Goal: Task Accomplishment & Management: Manage account settings

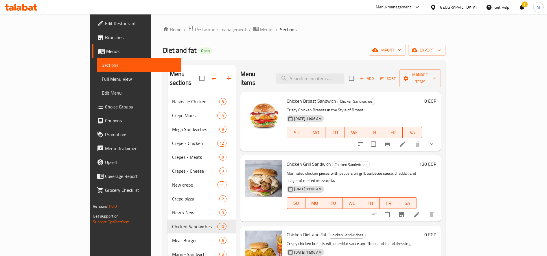
click at [195, 28] on span "Restaurants management" at bounding box center [220, 29] width 51 height 7
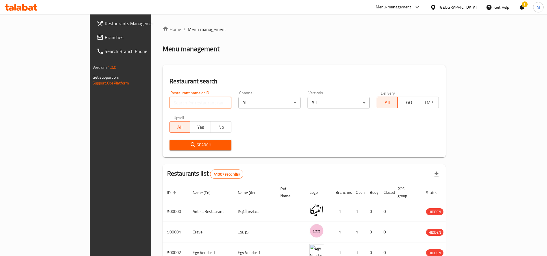
paste input "702955"
click at [172, 103] on input "702955" at bounding box center [200, 103] width 62 height 12
type input "702955"
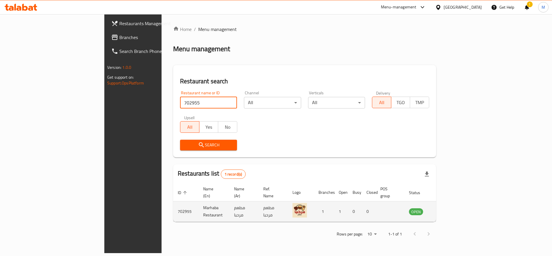
click at [446, 208] on icon "enhanced table" at bounding box center [442, 211] width 7 height 7
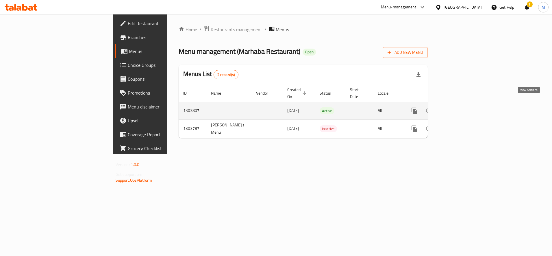
click at [460, 107] on icon "enhanced table" at bounding box center [456, 110] width 7 height 7
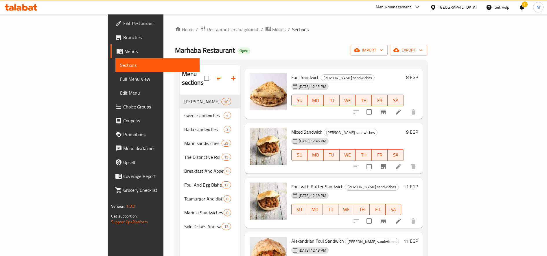
scroll to position [78, 0]
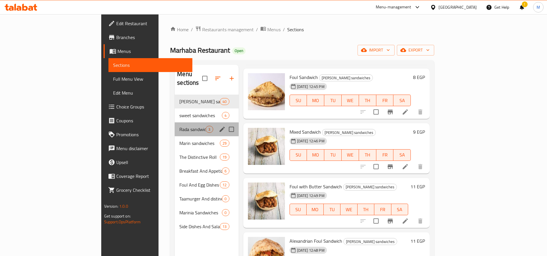
click at [175, 122] on div "Rada sandwiches 3" at bounding box center [207, 129] width 64 height 14
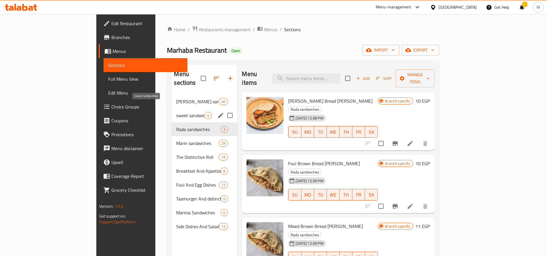
click at [176, 112] on span "sweet sandwiches" at bounding box center [190, 115] width 28 height 7
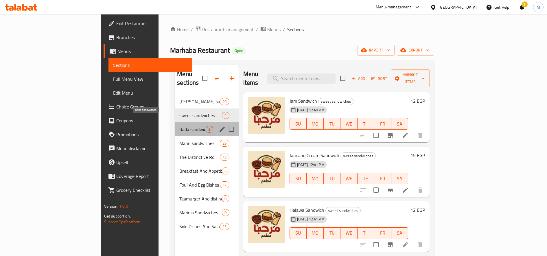
click at [179, 126] on span "Rada sandwiches" at bounding box center [192, 129] width 26 height 7
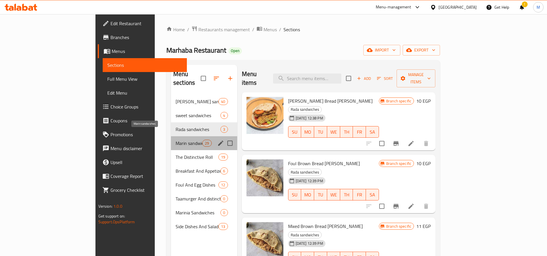
click at [175, 140] on span "Marin sandwiches" at bounding box center [188, 143] width 27 height 7
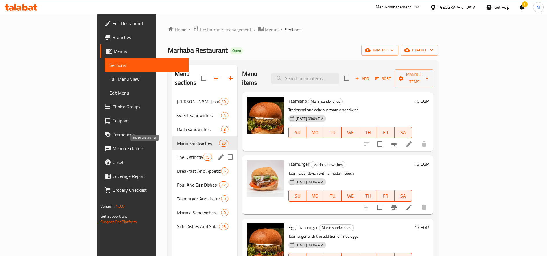
click at [177, 153] on span "The Distinctive Roll" at bounding box center [190, 156] width 26 height 7
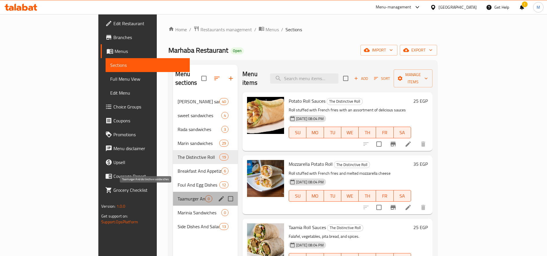
click at [177, 195] on span "Taamurger And distinctive sandwiches" at bounding box center [190, 198] width 27 height 7
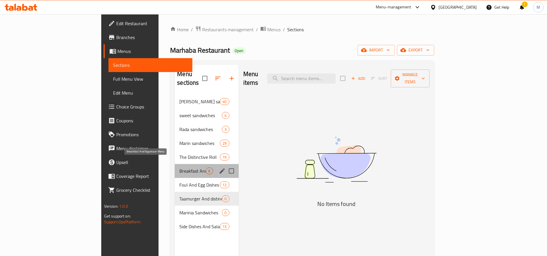
click at [179, 167] on span "Breakfast And Appetizer Menu" at bounding box center [192, 170] width 26 height 7
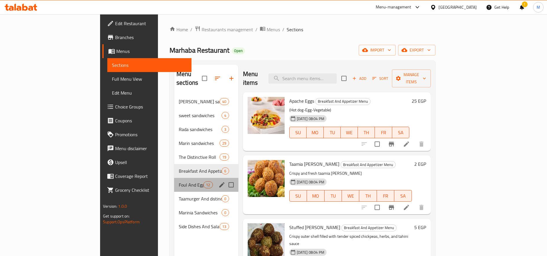
click at [174, 182] on div "Foul And Egg Dishes 12" at bounding box center [206, 185] width 64 height 14
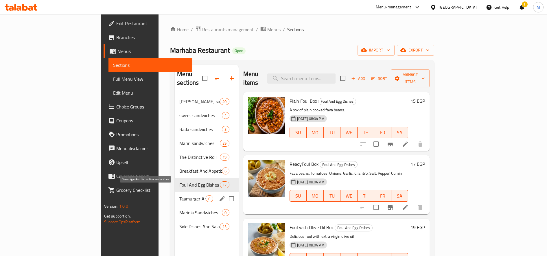
click at [179, 195] on span "Taamurger And distinctive sandwiches" at bounding box center [192, 198] width 26 height 7
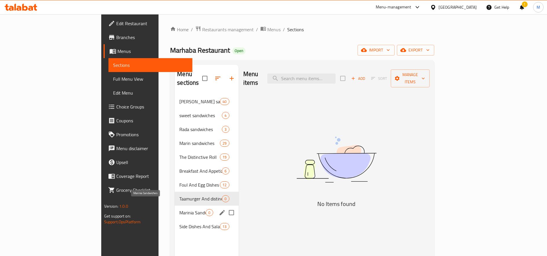
click at [179, 209] on span "Marinia Sandwiches" at bounding box center [192, 212] width 26 height 7
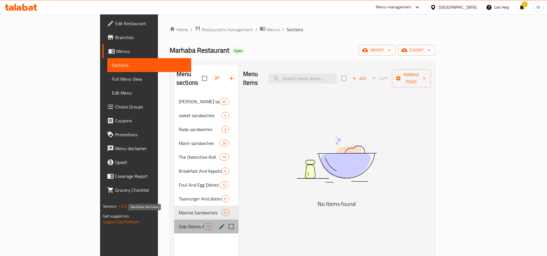
click at [179, 223] on span "Side Dishes And Salads" at bounding box center [191, 226] width 25 height 7
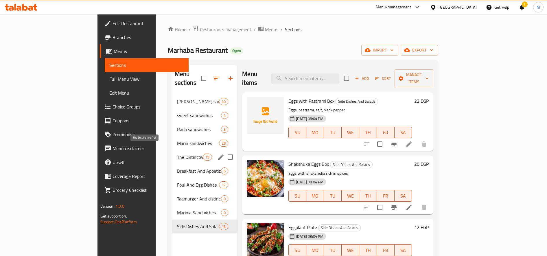
click at [177, 153] on span "The Distinctive Roll" at bounding box center [190, 156] width 26 height 7
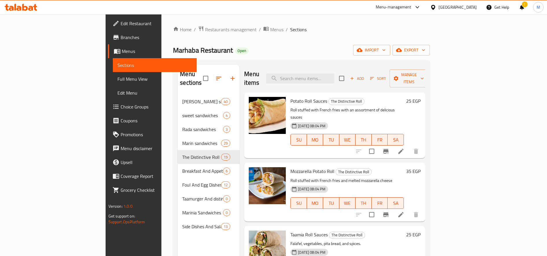
click at [420, 97] on h6 "25 EGP" at bounding box center [413, 101] width 14 height 8
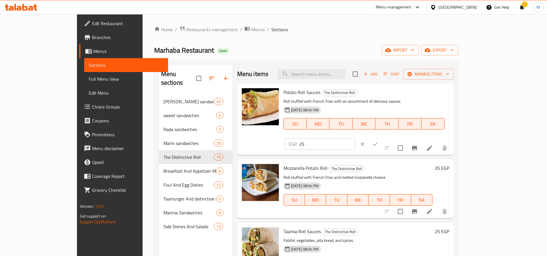
click at [390, 138] on div "EGP 25 ​" at bounding box center [337, 144] width 106 height 13
click at [355, 138] on input "25" at bounding box center [327, 144] width 56 height 12
type input "2305"
click at [381, 138] on button "ok" at bounding box center [375, 144] width 13 height 13
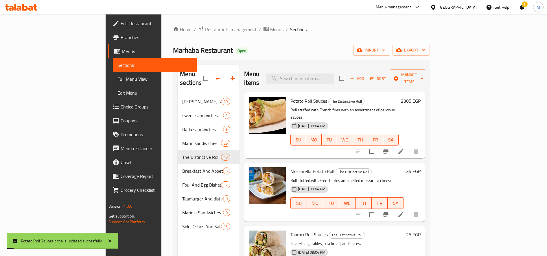
click at [420, 167] on h6 "35 EGP" at bounding box center [413, 171] width 14 height 8
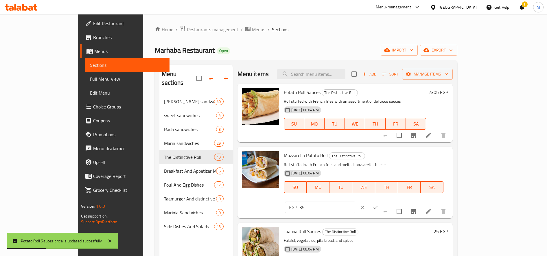
click at [448, 90] on h6 "2305 EGP" at bounding box center [438, 92] width 20 height 8
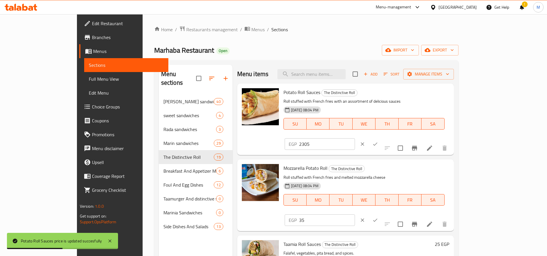
click at [355, 138] on input "2305" at bounding box center [327, 144] width 56 height 12
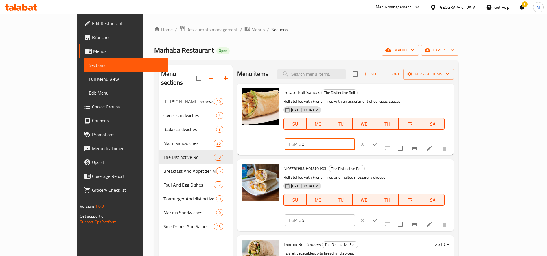
type input "30"
click at [378, 141] on icon "ok" at bounding box center [375, 144] width 6 height 6
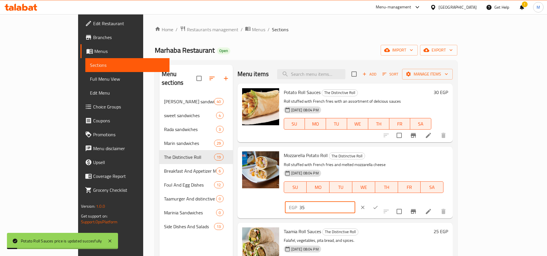
click at [355, 201] on input "35" at bounding box center [327, 207] width 56 height 12
type input "40"
click at [378, 204] on icon "ok" at bounding box center [375, 207] width 6 height 6
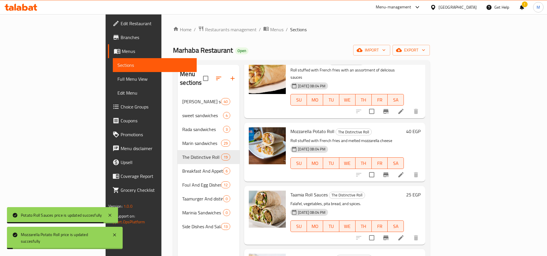
scroll to position [40, 0]
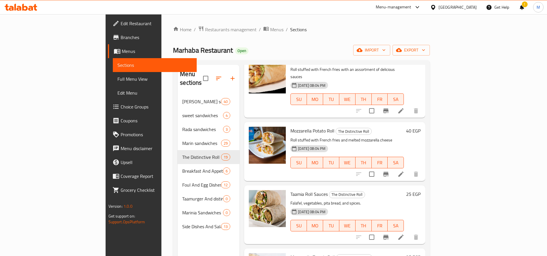
click at [420, 190] on div "25 EGP" at bounding box center [412, 214] width 17 height 49
click at [420, 190] on h6 "25 EGP" at bounding box center [413, 194] width 14 height 8
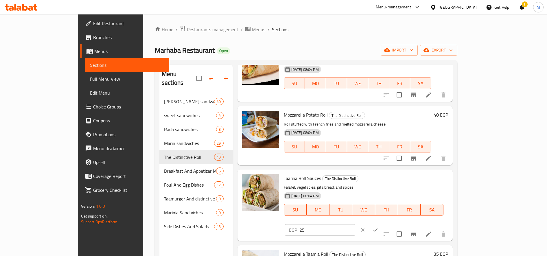
click at [355, 224] on input "25" at bounding box center [327, 230] width 56 height 12
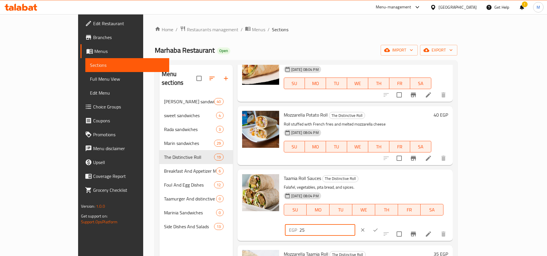
click at [355, 224] on input "25" at bounding box center [327, 230] width 56 height 12
type input "30"
click at [378, 227] on icon "ok" at bounding box center [375, 230] width 6 height 6
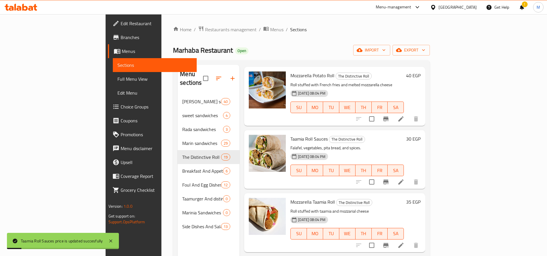
scroll to position [97, 0]
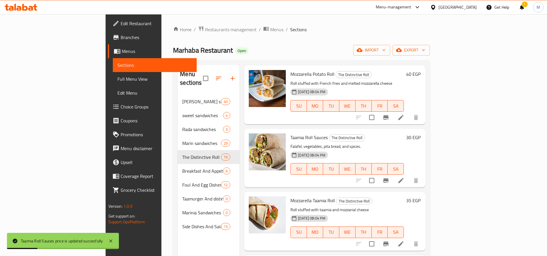
click at [420, 196] on h6 "35 EGP" at bounding box center [413, 200] width 14 height 8
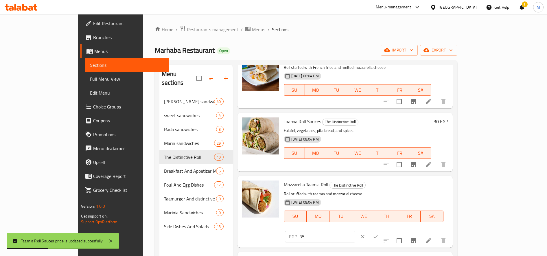
click at [355, 231] on input "35" at bounding box center [327, 237] width 56 height 12
type input "40"
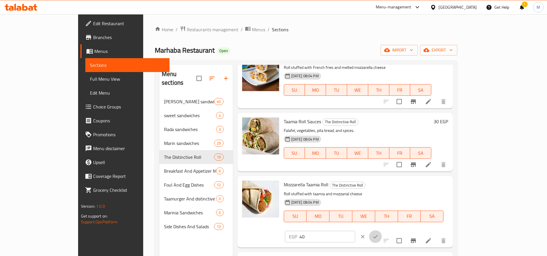
click at [378, 234] on icon "ok" at bounding box center [375, 237] width 6 height 6
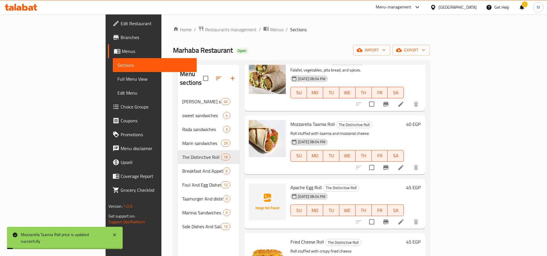
scroll to position [174, 0]
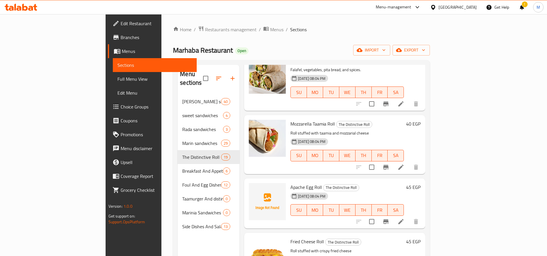
click at [420, 183] on h6 "45 EGP" at bounding box center [413, 187] width 14 height 8
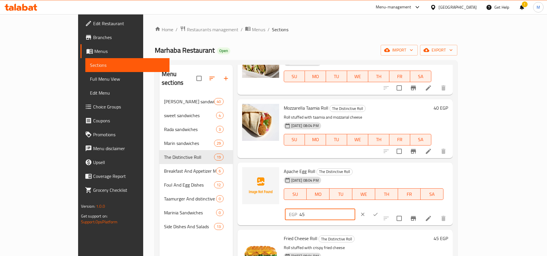
click at [355, 208] on input "45" at bounding box center [327, 214] width 56 height 12
type input "65"
click at [382, 208] on button "ok" at bounding box center [375, 214] width 13 height 13
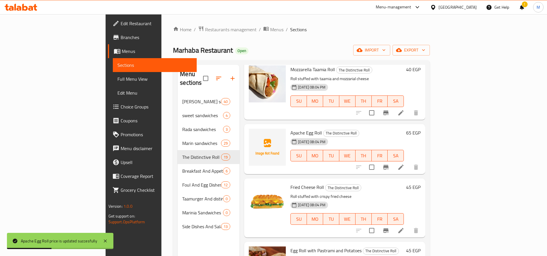
scroll to position [229, 0]
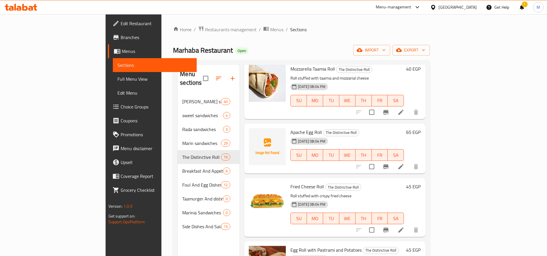
click at [420, 182] on h6 "45 EGP" at bounding box center [413, 186] width 14 height 8
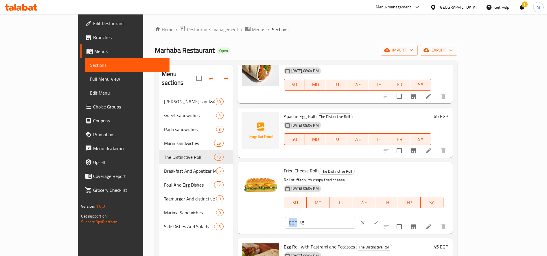
drag, startPoint x: 440, startPoint y: 173, endPoint x: 446, endPoint y: 173, distance: 6.6
click at [355, 217] on div "EGP 45 ​" at bounding box center [320, 223] width 70 height 12
click at [355, 217] on input "45" at bounding box center [327, 223] width 56 height 12
type input "55"
click at [378, 220] on icon "ok" at bounding box center [375, 223] width 6 height 6
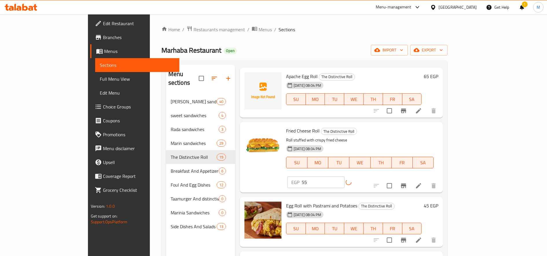
scroll to position [278, 0]
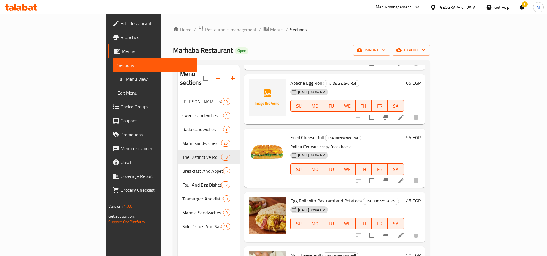
click at [420, 197] on h6 "45 EGP" at bounding box center [413, 201] width 14 height 8
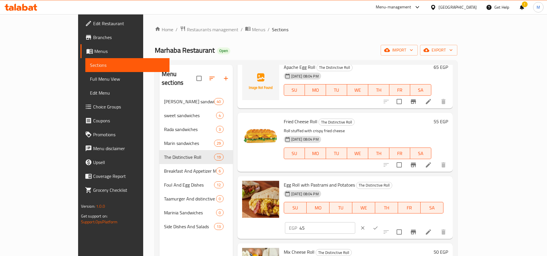
click at [355, 222] on input "45" at bounding box center [327, 228] width 56 height 12
type input "55"
click at [378, 225] on icon "ok" at bounding box center [375, 228] width 6 height 6
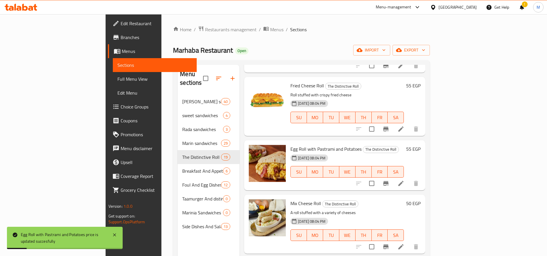
scroll to position [332, 0]
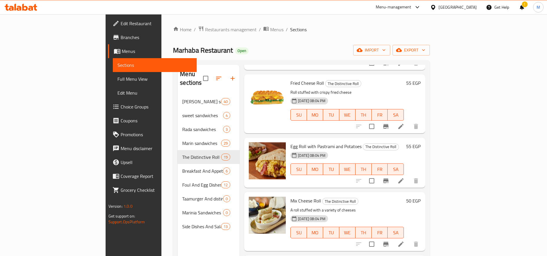
click at [420, 197] on h6 "50 EGP" at bounding box center [413, 201] width 14 height 8
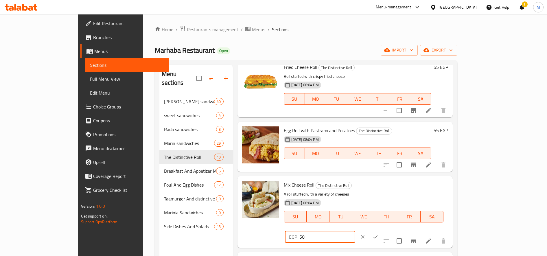
click at [355, 231] on input "50" at bounding box center [327, 237] width 56 height 12
type input "65"
click at [382, 230] on button "ok" at bounding box center [375, 236] width 13 height 13
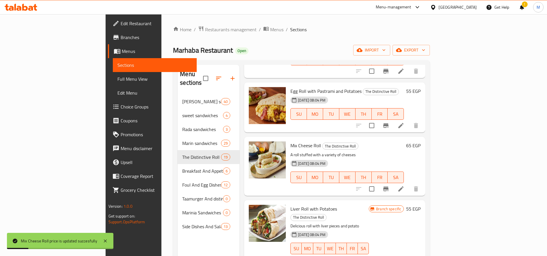
scroll to position [390, 0]
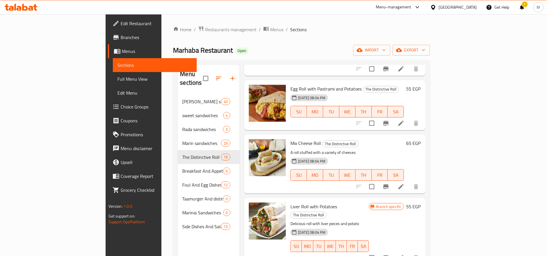
click at [300, 84] on span "Egg Roll with Pastrami and Potatoes" at bounding box center [325, 88] width 71 height 9
click at [350, 149] on p "A roll stuffed with a variety of cheeses" at bounding box center [346, 152] width 113 height 7
click at [420, 139] on h6 "65 EGP" at bounding box center [413, 143] width 14 height 8
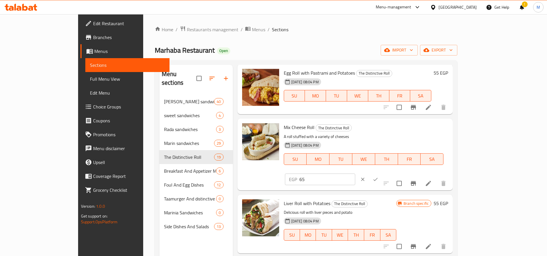
click at [355, 173] on input "65" at bounding box center [327, 179] width 56 height 12
type input "55"
click at [378, 178] on icon "ok" at bounding box center [375, 179] width 4 height 3
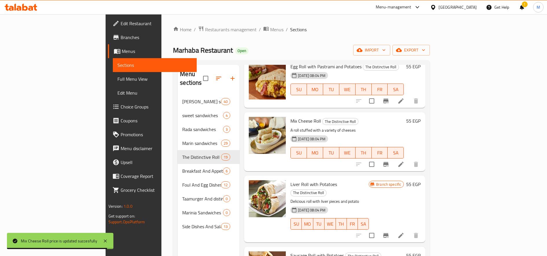
scroll to position [412, 0]
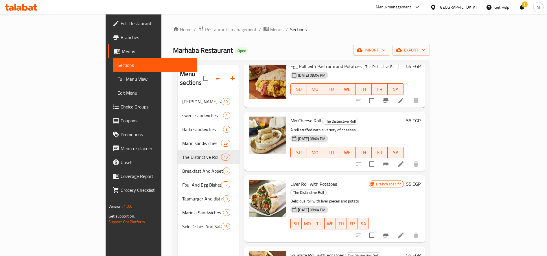
click at [420, 180] on h6 "55 EGP" at bounding box center [413, 184] width 14 height 8
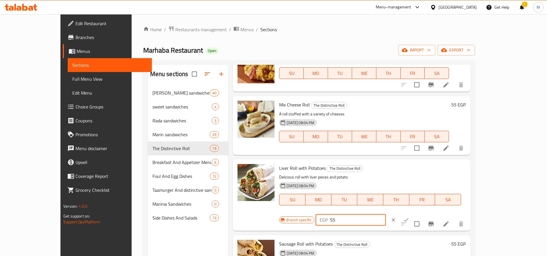
drag, startPoint x: 445, startPoint y: 171, endPoint x: 440, endPoint y: 170, distance: 4.6
click at [386, 214] on div "EGP 55 ​" at bounding box center [350, 220] width 70 height 12
type input "65"
click at [409, 217] on icon "ok" at bounding box center [406, 220] width 6 height 6
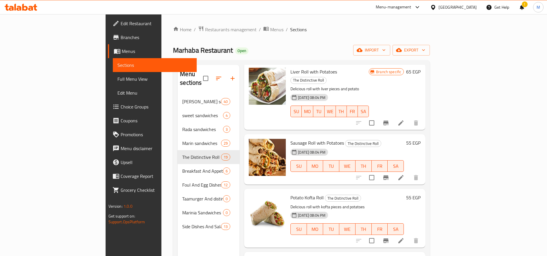
scroll to position [524, 0]
click at [420, 139] on h6 "55 EGP" at bounding box center [413, 143] width 14 height 8
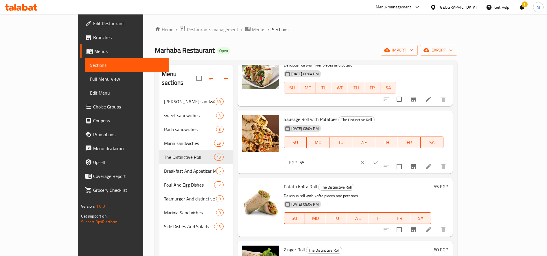
click at [355, 157] on input "55" at bounding box center [327, 163] width 56 height 12
type input "60"
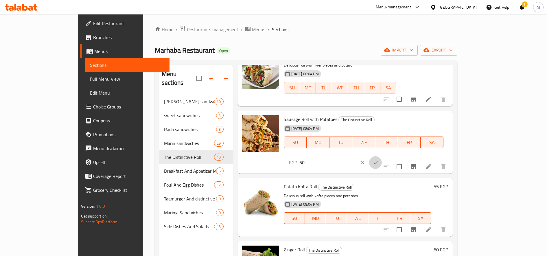
click at [378, 160] on icon "ok" at bounding box center [375, 163] width 6 height 6
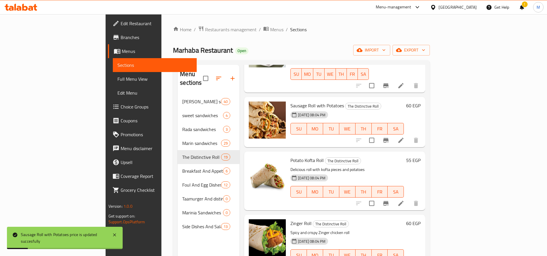
scroll to position [562, 0]
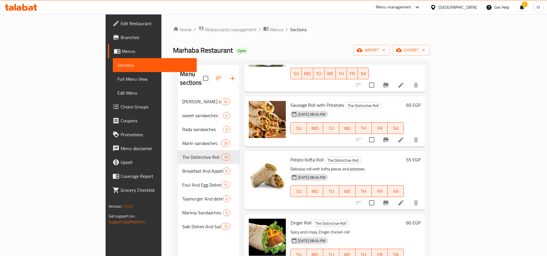
click at [420, 101] on h6 "60 EGP" at bounding box center [413, 105] width 14 height 8
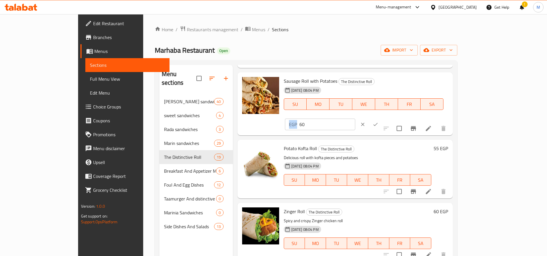
drag, startPoint x: 439, startPoint y: 82, endPoint x: 445, endPoint y: 83, distance: 6.1
click at [355, 119] on div "EGP 60 ​" at bounding box center [320, 125] width 70 height 12
drag, startPoint x: 445, startPoint y: 84, endPoint x: 442, endPoint y: 85, distance: 3.2
click at [355, 119] on input "60" at bounding box center [327, 125] width 56 height 12
type input "70"
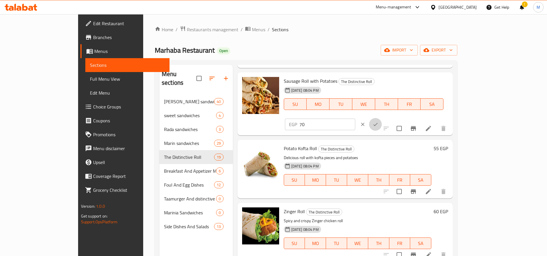
click at [382, 118] on button "ok" at bounding box center [375, 124] width 13 height 13
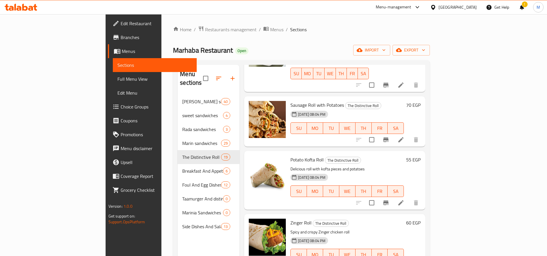
click at [420, 156] on h6 "55 EGP" at bounding box center [413, 160] width 14 height 8
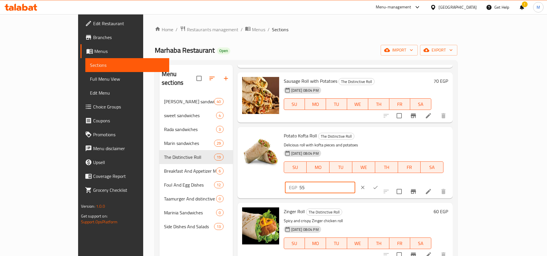
click at [355, 182] on input "55" at bounding box center [327, 188] width 56 height 12
type input "70"
click at [382, 181] on div at bounding box center [368, 187] width 25 height 13
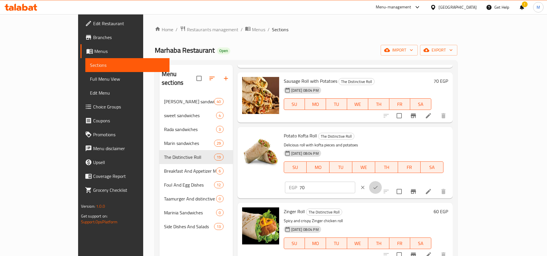
click at [378, 184] on icon "ok" at bounding box center [375, 187] width 6 height 6
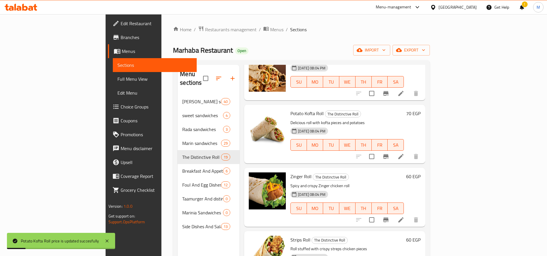
scroll to position [614, 0]
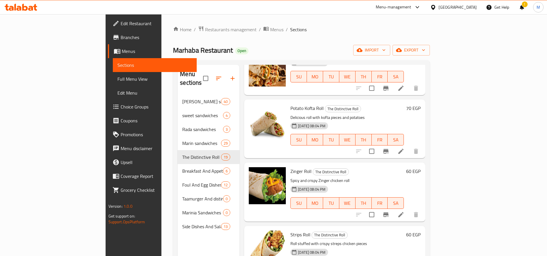
click at [420, 167] on h6 "60 EGP" at bounding box center [413, 171] width 14 height 8
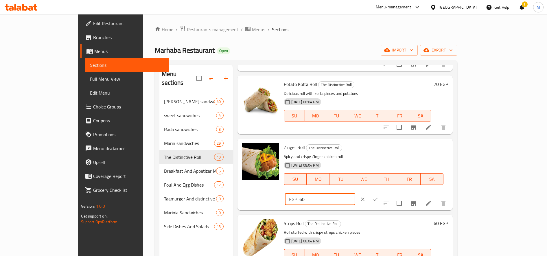
click at [355, 193] on input "60" at bounding box center [327, 199] width 56 height 12
type input "90"
click at [378, 196] on icon "ok" at bounding box center [375, 199] width 6 height 6
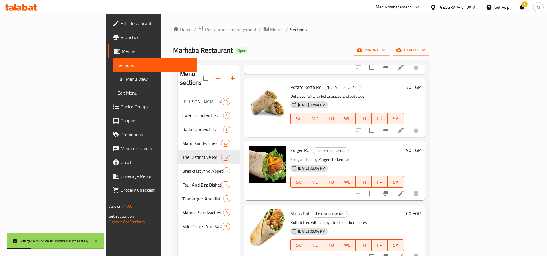
scroll to position [635, 0]
click at [420, 209] on h6 "60 EGP" at bounding box center [413, 213] width 14 height 8
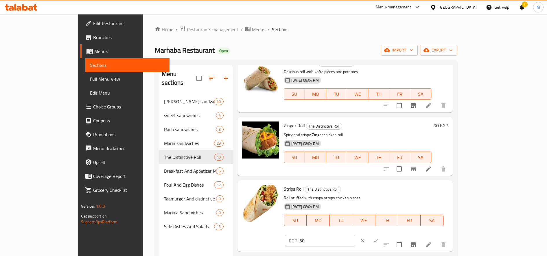
click at [355, 235] on input "60" at bounding box center [327, 241] width 56 height 12
type input "8"
type input "90"
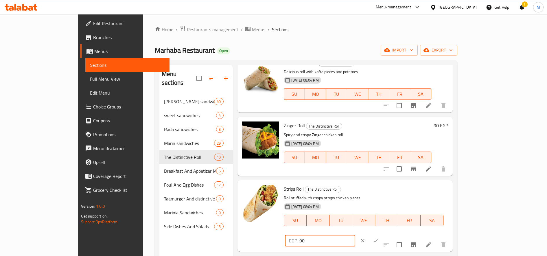
click at [382, 234] on button "ok" at bounding box center [375, 240] width 13 height 13
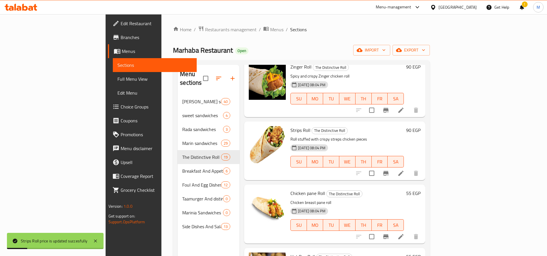
scroll to position [719, 0]
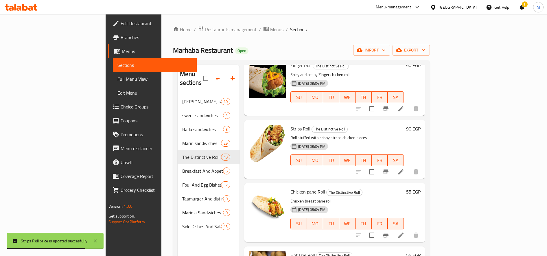
click at [420, 188] on h6 "55 EGP" at bounding box center [413, 192] width 14 height 8
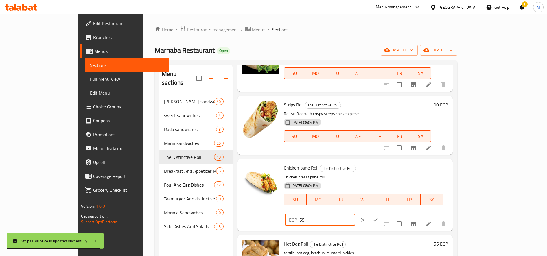
click at [355, 214] on input "55" at bounding box center [327, 220] width 56 height 12
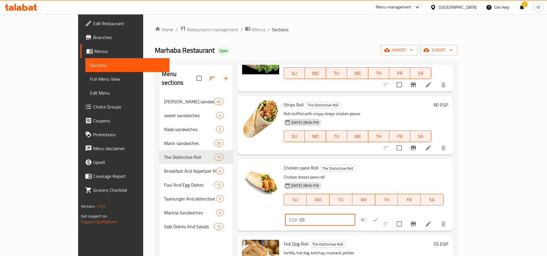
click at [355, 214] on input "55" at bounding box center [327, 220] width 56 height 12
type input "70"
click at [378, 217] on icon "ok" at bounding box center [375, 220] width 6 height 6
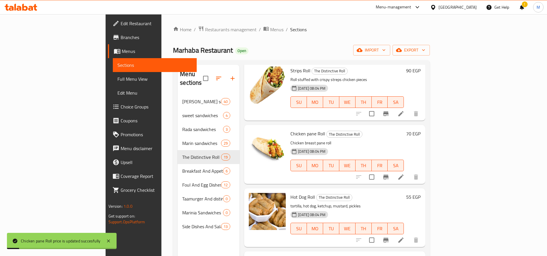
scroll to position [778, 0]
click at [420, 193] on h6 "55 EGP" at bounding box center [413, 197] width 14 height 8
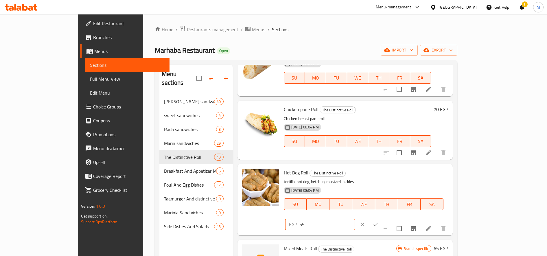
click at [355, 219] on input "55" at bounding box center [327, 225] width 56 height 12
type input "65"
click at [378, 221] on icon "ok" at bounding box center [375, 224] width 6 height 6
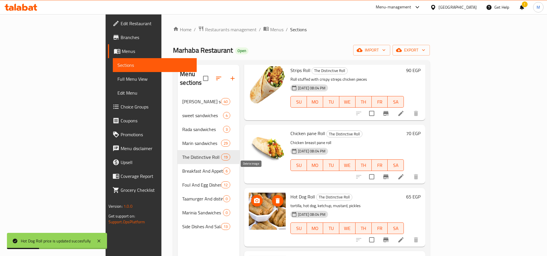
click at [274, 197] on icon "delete image" at bounding box center [277, 200] width 7 height 7
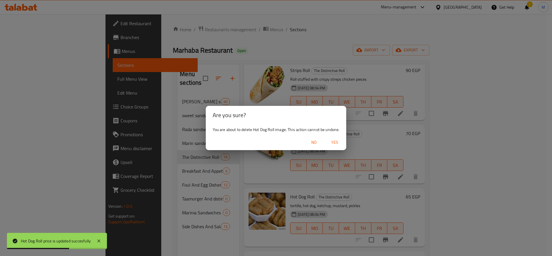
click at [339, 139] on span "Yes" at bounding box center [335, 142] width 14 height 7
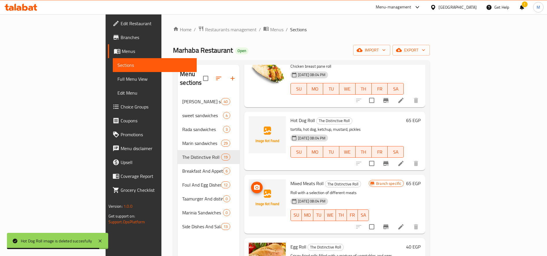
scroll to position [855, 0]
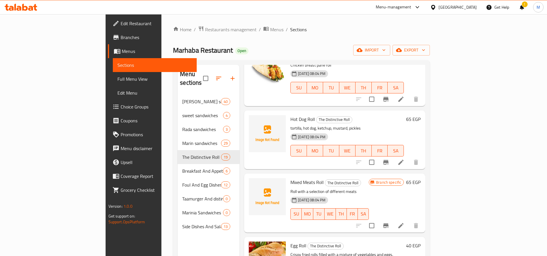
click at [420, 178] on h6 "65 EGP" at bounding box center [413, 182] width 14 height 8
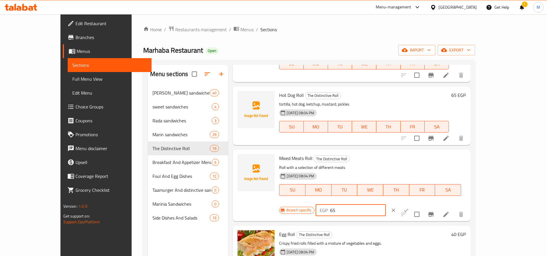
click at [386, 204] on input "65" at bounding box center [358, 210] width 56 height 12
type input "100"
click at [409, 207] on icon "ok" at bounding box center [406, 210] width 6 height 6
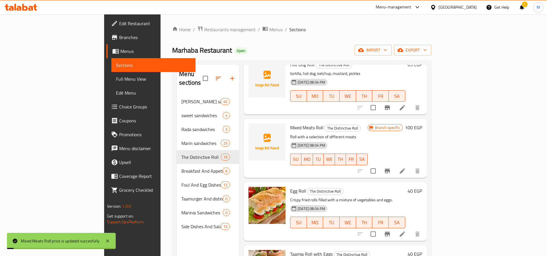
scroll to position [913, 0]
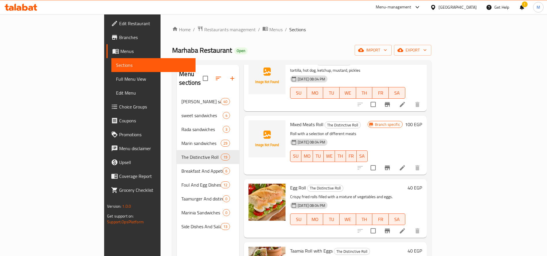
click at [422, 184] on h6 "40 EGP" at bounding box center [414, 188] width 14 height 8
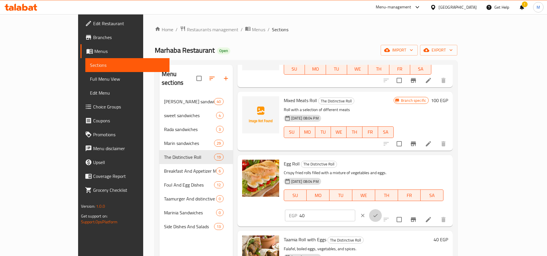
click at [378, 214] on icon "ok" at bounding box center [375, 215] width 4 height 3
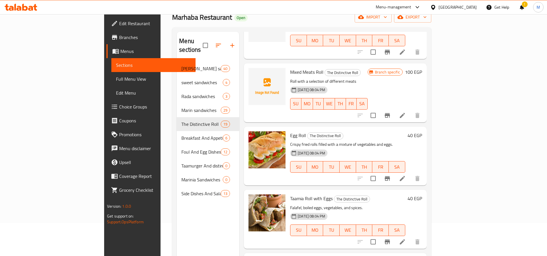
scroll to position [33, 0]
click at [422, 194] on h6 "40 EGP" at bounding box center [414, 198] width 14 height 8
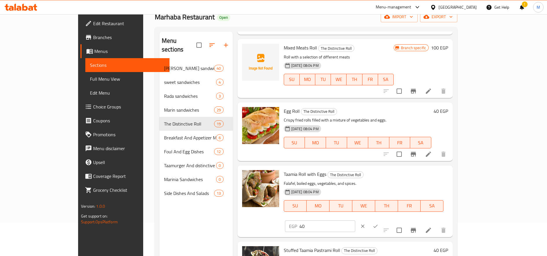
click at [355, 220] on input "40" at bounding box center [327, 226] width 56 height 12
type input "45"
click at [378, 223] on icon "ok" at bounding box center [375, 226] width 6 height 6
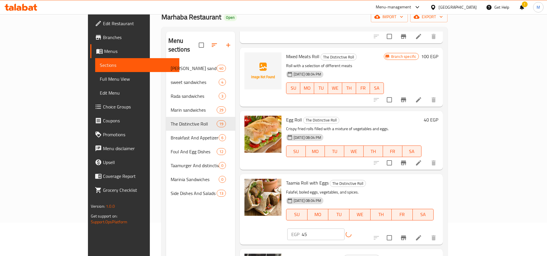
scroll to position [81, 0]
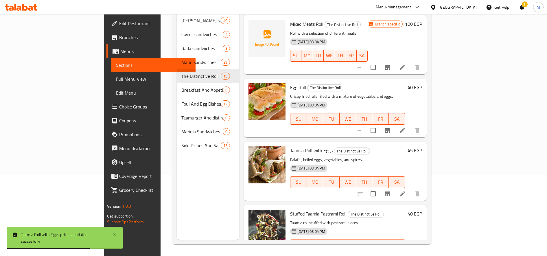
click at [422, 210] on h6 "40 EGP" at bounding box center [414, 214] width 14 height 8
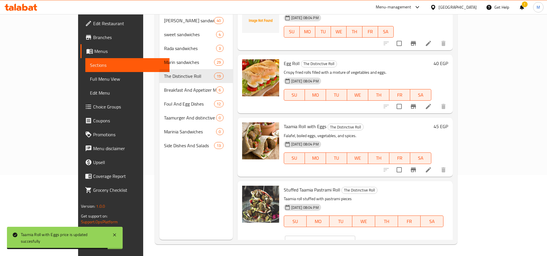
click at [355, 236] on input "40" at bounding box center [327, 242] width 56 height 12
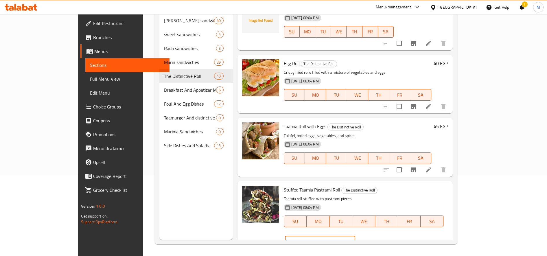
type input "65"
click at [378, 238] on icon "ok" at bounding box center [375, 241] width 6 height 6
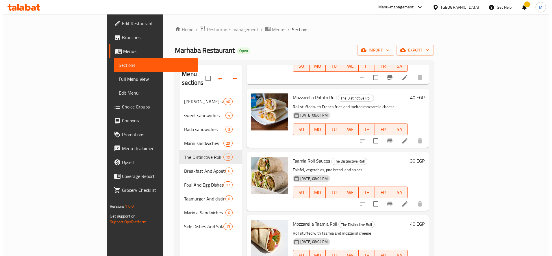
scroll to position [0, 0]
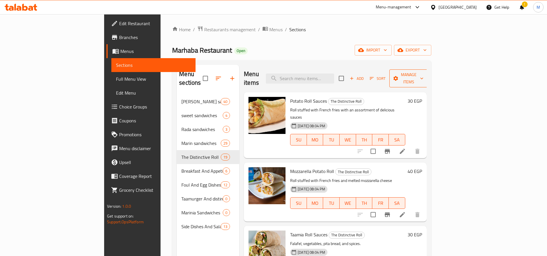
click at [428, 69] on button "Manage items" at bounding box center [408, 78] width 39 height 18
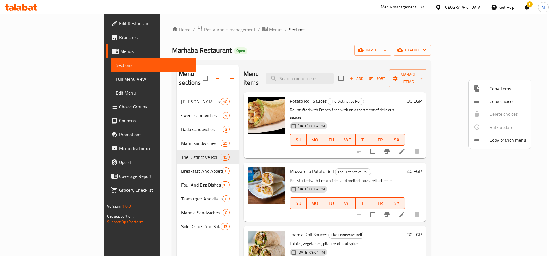
click at [503, 88] on span "Copy items" at bounding box center [508, 88] width 37 height 7
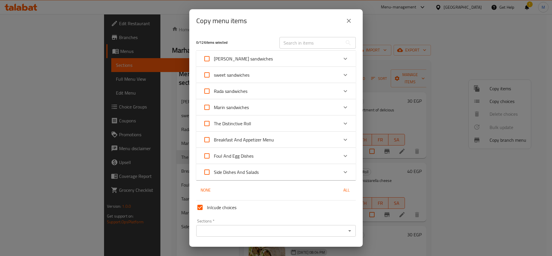
click at [338, 123] on div "Expand" at bounding box center [345, 123] width 14 height 14
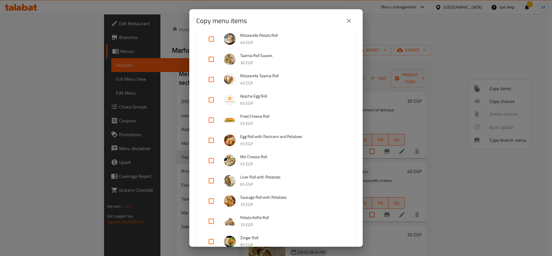
scroll to position [134, 0]
click at [212, 164] on input "checkbox" at bounding box center [211, 161] width 14 height 14
checkbox input "true"
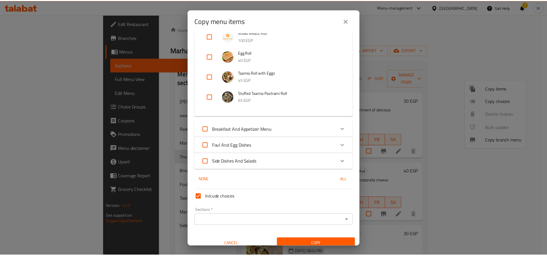
scroll to position [427, 0]
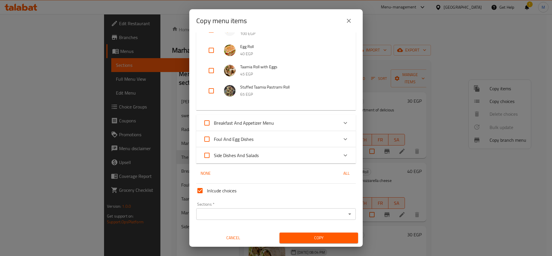
click at [299, 219] on div "Sections *" at bounding box center [276, 214] width 160 height 12
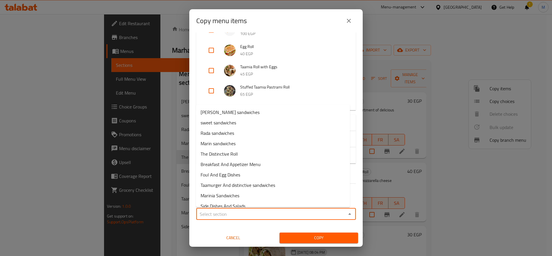
click at [256, 216] on input "Sections   *" at bounding box center [271, 214] width 147 height 8
click at [245, 157] on li "The Distinctive Roll" at bounding box center [273, 154] width 154 height 10
type input "The Distinctive Roll"
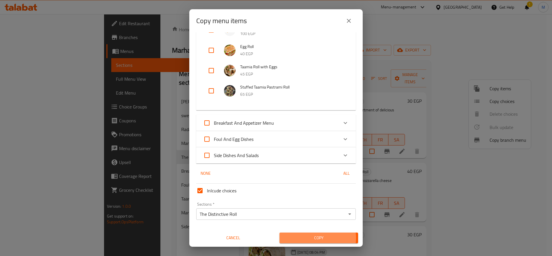
click at [308, 238] on span "Copy" at bounding box center [318, 237] width 69 height 7
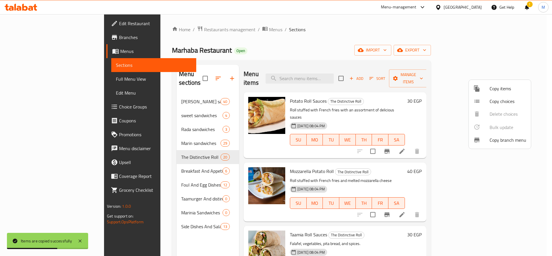
click at [388, 154] on div at bounding box center [276, 128] width 552 height 256
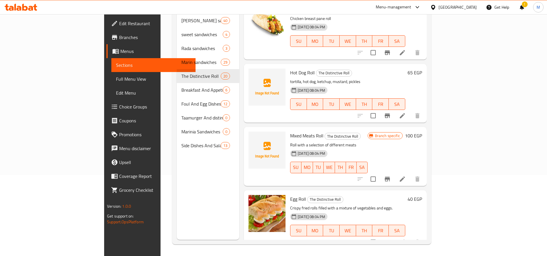
scroll to position [996, 0]
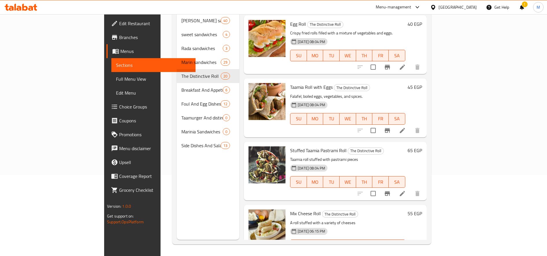
click at [422, 209] on h6 "55 EGP" at bounding box center [414, 213] width 14 height 8
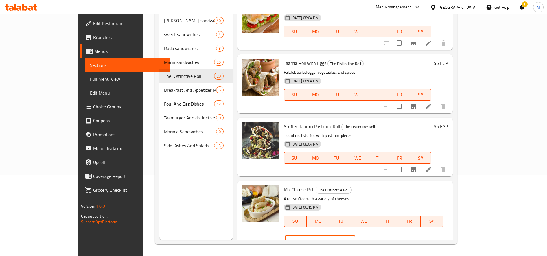
drag, startPoint x: 444, startPoint y: 194, endPoint x: 436, endPoint y: 194, distance: 7.5
click at [355, 236] on div "EGP 55 ​" at bounding box center [320, 242] width 70 height 12
type input "65"
click at [382, 235] on button "ok" at bounding box center [375, 241] width 13 height 13
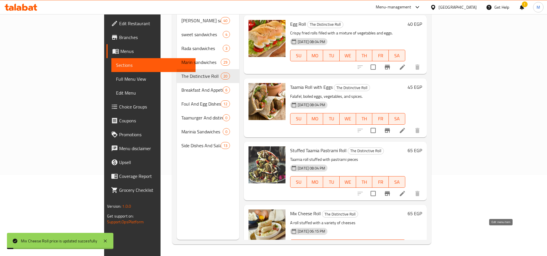
click at [406, 253] on icon at bounding box center [402, 256] width 7 height 7
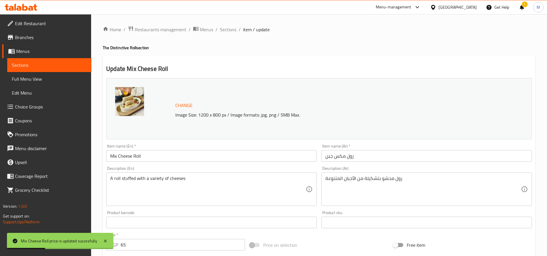
click at [396, 157] on input "رول مكس جبن" at bounding box center [426, 156] width 210 height 12
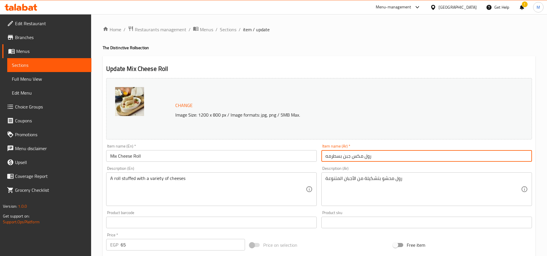
type input "رول مكس جبن بسطرمه"
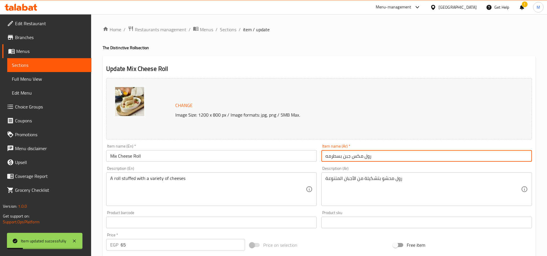
click at [343, 159] on input "رول مكس جبن بسطرمه" at bounding box center [426, 156] width 210 height 12
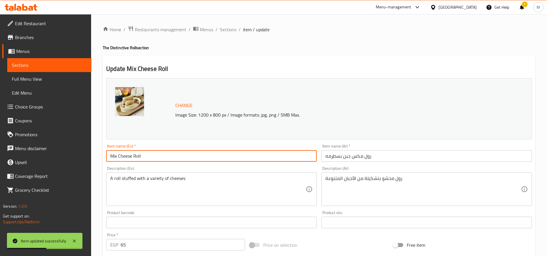
click at [204, 157] on input "Mix Cheese Roll" at bounding box center [211, 156] width 210 height 12
paste input "ed cheese and pastrami r"
type input "Mixed cheese and pastrami roll"
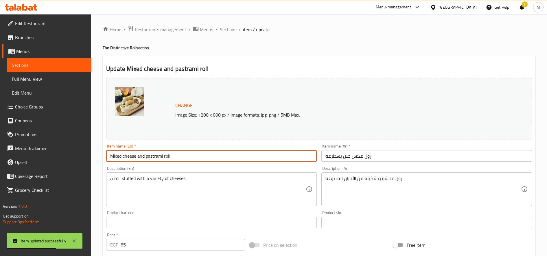
click at [228, 32] on span "Sections" at bounding box center [228, 29] width 16 height 7
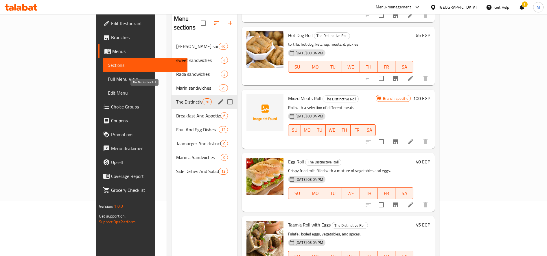
scroll to position [55, 0]
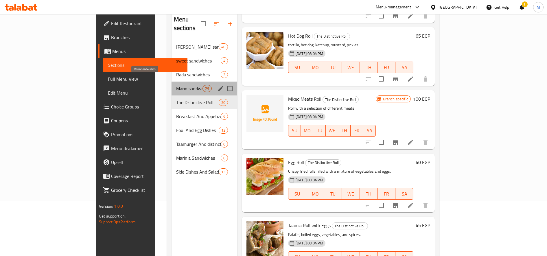
click at [176, 85] on span "Marin sandwiches" at bounding box center [189, 88] width 26 height 7
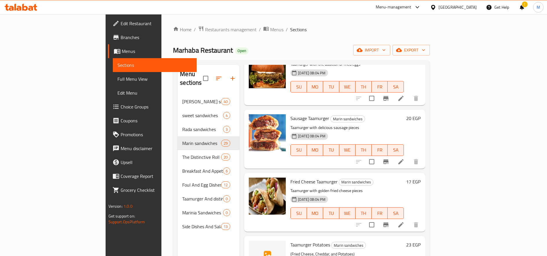
scroll to position [173, 0]
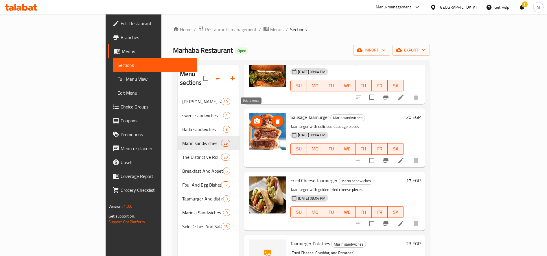
click at [275, 119] on icon "delete image" at bounding box center [277, 121] width 4 height 5
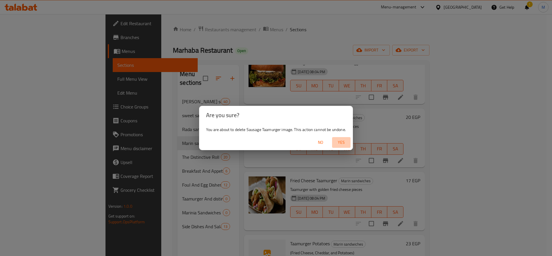
click at [342, 142] on span "Yes" at bounding box center [341, 142] width 14 height 7
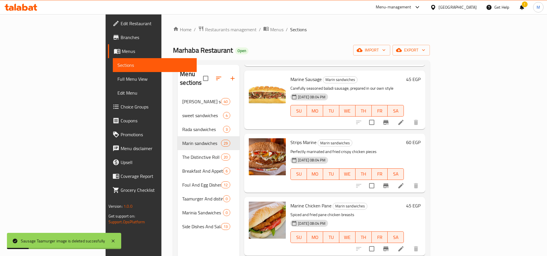
scroll to position [534, 0]
click at [420, 138] on h6 "60 EGP" at bounding box center [413, 142] width 14 height 8
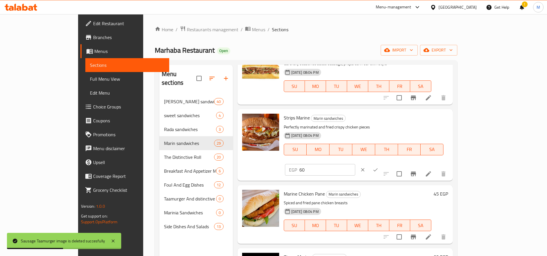
click at [355, 164] on input "60" at bounding box center [327, 170] width 56 height 12
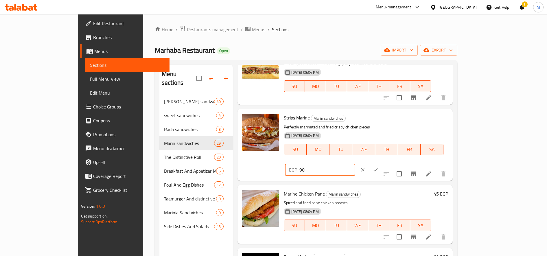
type input "90"
click at [382, 163] on button "ok" at bounding box center [375, 169] width 13 height 13
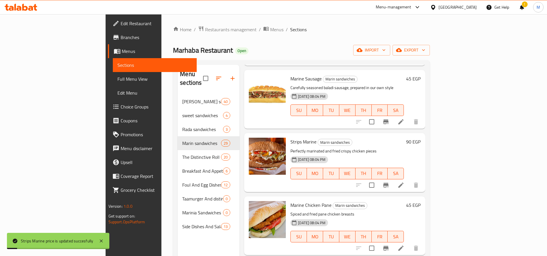
click at [420, 201] on h6 "45 EGP" at bounding box center [413, 205] width 14 height 8
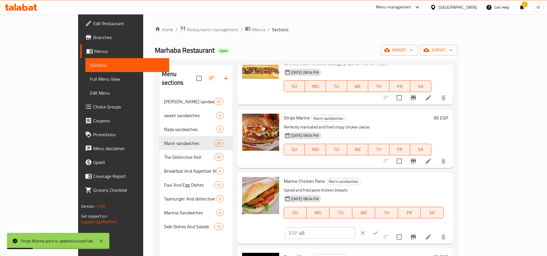
click at [355, 227] on input "45" at bounding box center [327, 233] width 56 height 12
type input "65"
click at [378, 230] on icon "ok" at bounding box center [375, 233] width 6 height 6
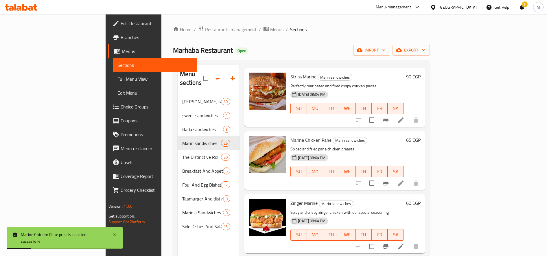
scroll to position [599, 0]
click at [420, 199] on h6 "60 EGP" at bounding box center [413, 203] width 14 height 8
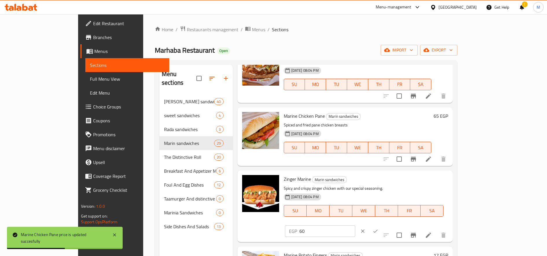
click at [355, 225] on input "60" at bounding box center [327, 231] width 56 height 12
type input "90"
click at [378, 228] on icon "ok" at bounding box center [375, 231] width 6 height 6
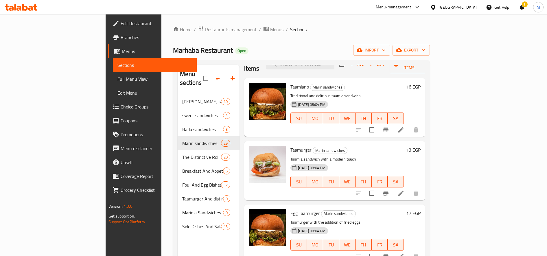
scroll to position [0, 0]
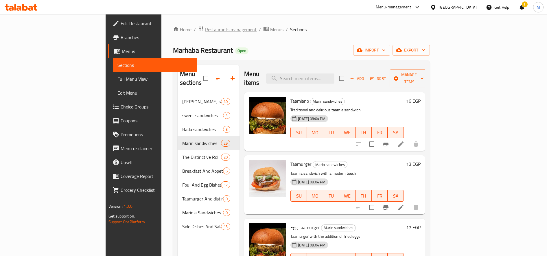
click at [205, 27] on span "Restaurants management" at bounding box center [230, 29] width 51 height 7
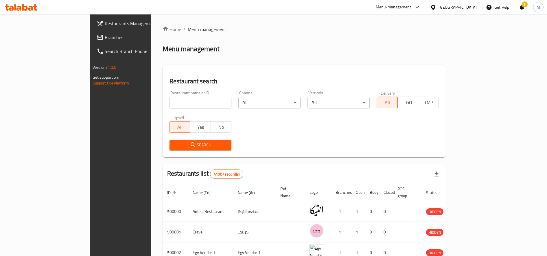
click at [171, 97] on input "search" at bounding box center [200, 103] width 62 height 12
type input "ث"
type input "h"
click button "Search" at bounding box center [200, 145] width 62 height 11
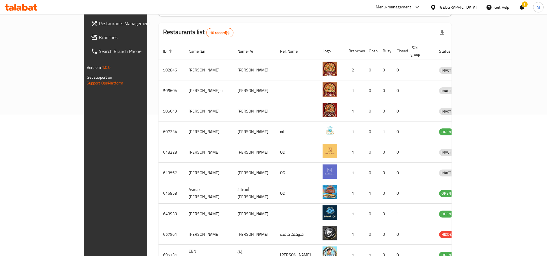
scroll to position [142, 0]
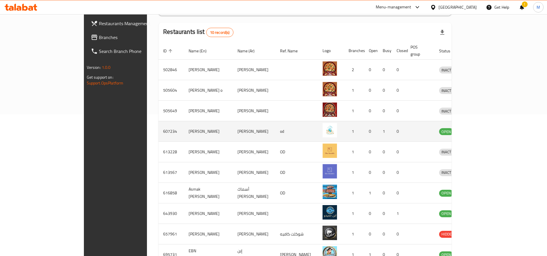
click at [184, 127] on td "[PERSON_NAME]" at bounding box center [208, 131] width 49 height 21
copy td "[PERSON_NAME]"
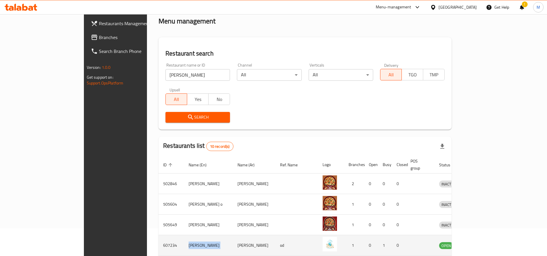
scroll to position [27, 0]
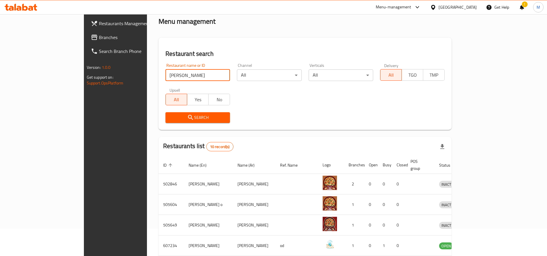
click at [180, 77] on input "[PERSON_NAME]" at bounding box center [197, 75] width 64 height 12
paste input "[PERSON_NAME]"
click at [180, 77] on input "[PERSON_NAME]" at bounding box center [197, 75] width 64 height 12
type input "[PERSON_NAME]"
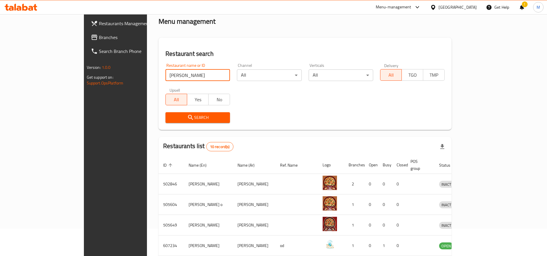
click button "Search" at bounding box center [197, 117] width 64 height 11
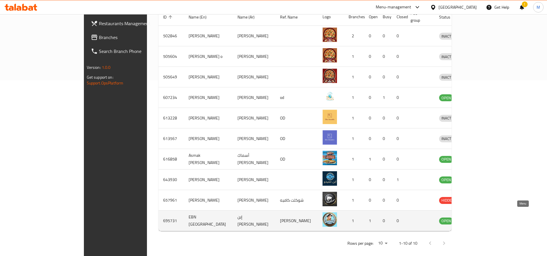
click at [481, 217] on link "enhanced table" at bounding box center [475, 220] width 11 height 7
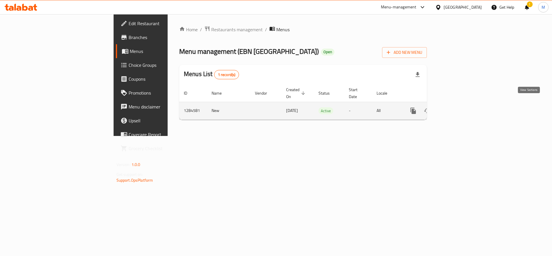
click at [462, 108] on link "enhanced table" at bounding box center [455, 111] width 14 height 14
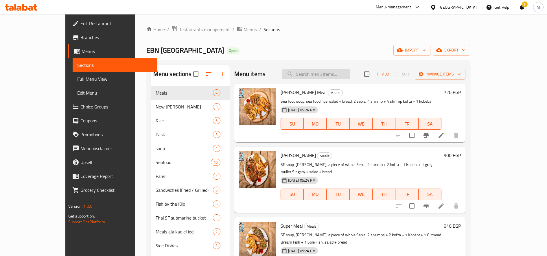
click at [350, 75] on input "search" at bounding box center [316, 74] width 68 height 10
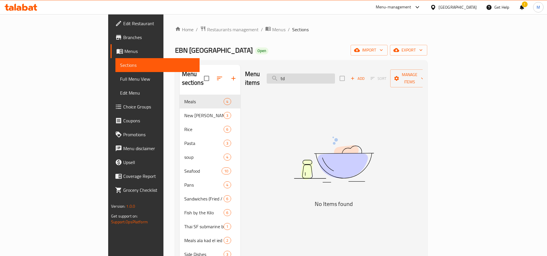
type input "t"
type input "ف"
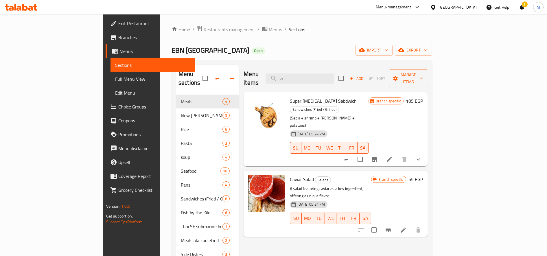
type input "vi"
click at [378, 156] on icon "Branch-specific-item" at bounding box center [374, 159] width 7 height 7
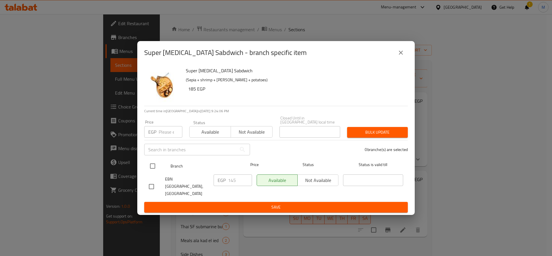
click at [153, 166] on input "checkbox" at bounding box center [153, 166] width 12 height 12
checkbox input "true"
click at [381, 135] on span "Bulk update" at bounding box center [377, 132] width 51 height 7
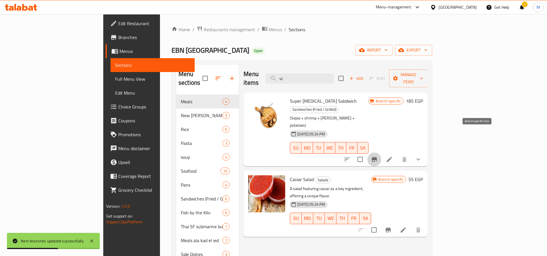
click at [378, 156] on icon "Branch-specific-item" at bounding box center [374, 159] width 7 height 7
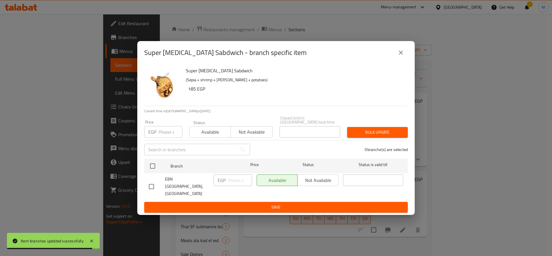
click at [437, 82] on div "Super [MEDICAL_DATA] Sabdwich - branch specific item Super [MEDICAL_DATA] Sabdw…" at bounding box center [276, 128] width 552 height 256
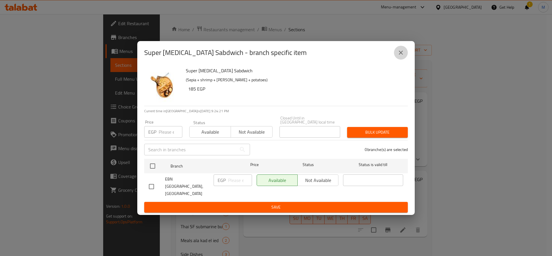
click at [404, 56] on icon "close" at bounding box center [400, 52] width 7 height 7
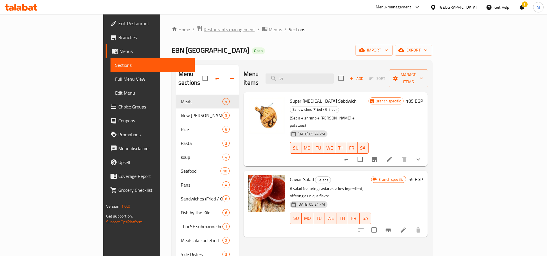
click at [203, 27] on span "Restaurants management" at bounding box center [228, 29] width 51 height 7
